Goal: Task Accomplishment & Management: Use online tool/utility

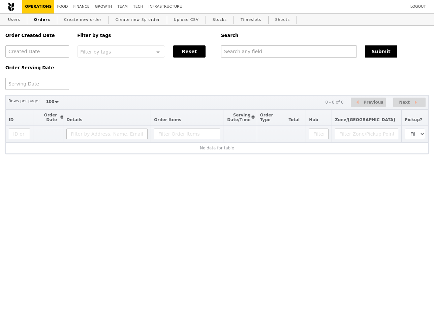
select select "100"
click at [258, 48] on input "text" at bounding box center [289, 51] width 136 height 12
paste input "[EMAIL_ADDRESS][DOMAIN_NAME]"
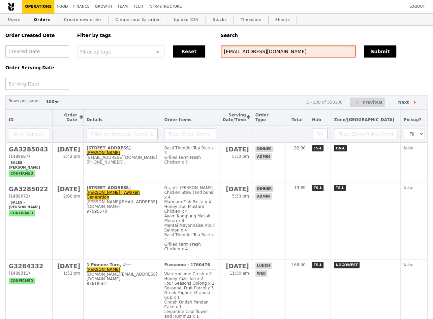
type input "[EMAIL_ADDRESS][DOMAIN_NAME]"
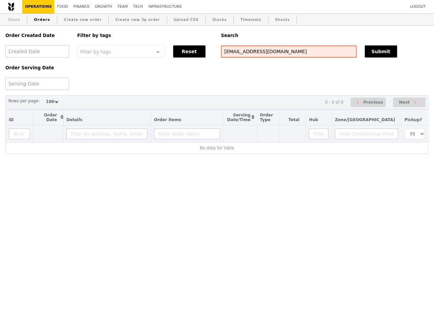
click at [13, 20] on link "Users" at bounding box center [14, 20] width 18 height 12
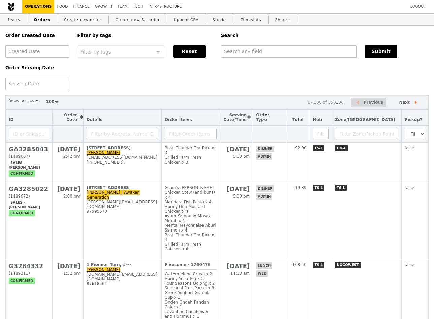
select select "100"
click at [244, 54] on input "text" at bounding box center [288, 51] width 135 height 12
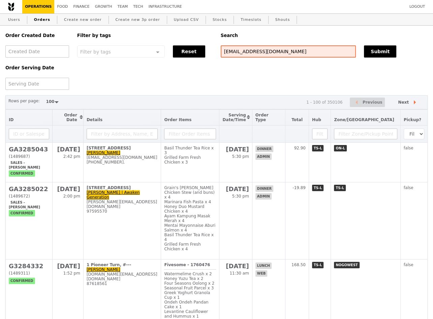
type input "[EMAIL_ADDRESS][DOMAIN_NAME]"
